Goal: Check status: Check status

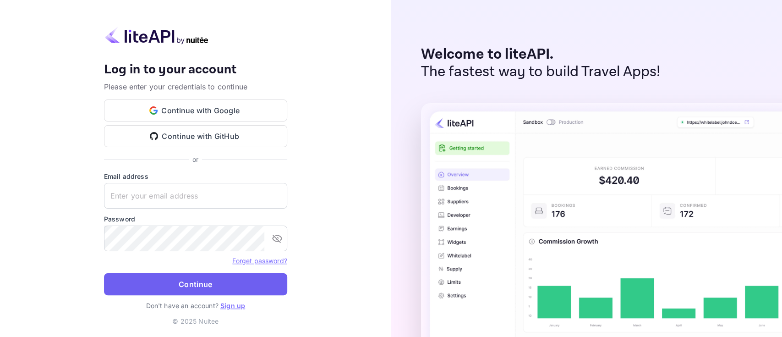
type input "[PERSON_NAME][EMAIL_ADDRESS][DOMAIN_NAME]"
click at [186, 281] on button "Continue" at bounding box center [195, 284] width 183 height 22
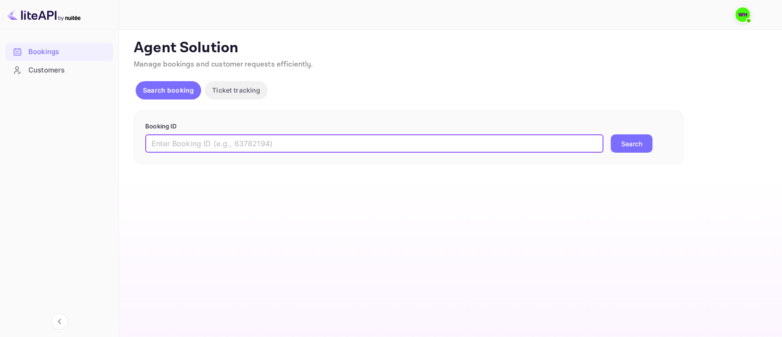
click at [324, 140] on input "text" at bounding box center [374, 143] width 458 height 18
paste input "9492673"
type input "9492673"
click at [611, 134] on button "Search" at bounding box center [632, 143] width 42 height 18
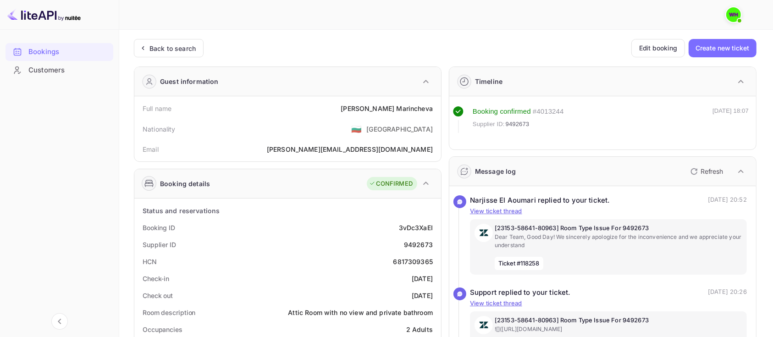
click at [697, 170] on icon "button" at bounding box center [693, 171] width 11 height 11
click at [699, 169] on button "Refresh" at bounding box center [706, 171] width 42 height 15
